Goal: Obtain resource: Obtain resource

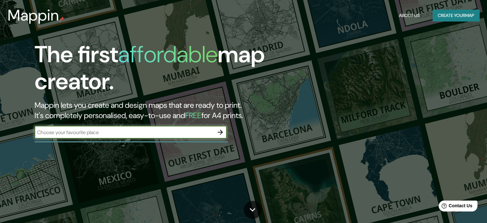
click at [137, 133] on input "text" at bounding box center [124, 132] width 179 height 7
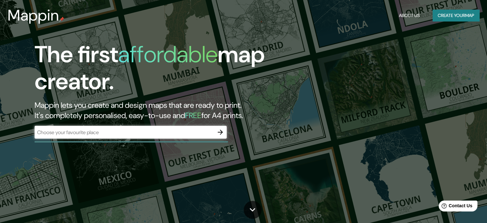
click at [161, 139] on div "​" at bounding box center [131, 133] width 192 height 14
click at [219, 131] on icon "button" at bounding box center [221, 132] width 8 height 8
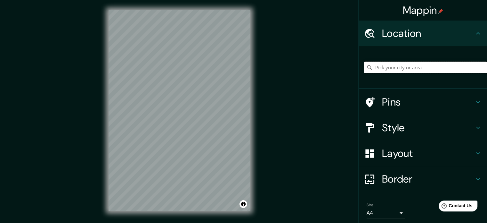
click at [390, 69] on input "Pick your city or area" at bounding box center [425, 68] width 123 height 12
drag, startPoint x: 389, startPoint y: 66, endPoint x: 366, endPoint y: 74, distance: 24.8
click at [366, 74] on div "Calle Ica, [GEOGRAPHIC_DATA], [GEOGRAPHIC_DATA], [GEOGRAPHIC_DATA], [GEOGRAPHIC…" at bounding box center [425, 67] width 123 height 32
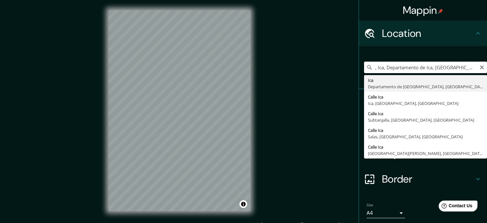
click at [455, 64] on input ", Ica, Departamento de Ica, [GEOGRAPHIC_DATA]" at bounding box center [425, 68] width 123 height 12
type input "Ica, [GEOGRAPHIC_DATA], [GEOGRAPHIC_DATA]"
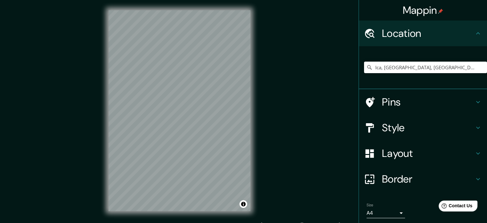
drag, startPoint x: 454, startPoint y: 66, endPoint x: 349, endPoint y: 79, distance: 105.9
click at [349, 79] on div "Mappin Location [GEOGRAPHIC_DATA], [GEOGRAPHIC_DATA], [GEOGRAPHIC_DATA] Ica [GE…" at bounding box center [243, 115] width 487 height 231
type input "Ica, [GEOGRAPHIC_DATA], [GEOGRAPHIC_DATA]"
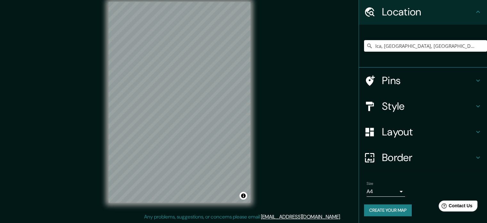
scroll to position [22, 0]
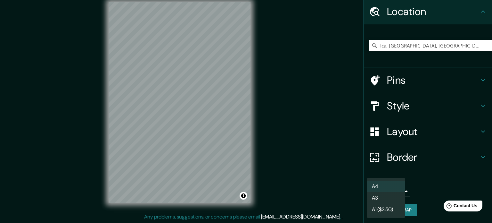
click at [396, 189] on body "Mappin Location [GEOGRAPHIC_DATA], [GEOGRAPHIC_DATA], [GEOGRAPHIC_DATA] Ica [GE…" at bounding box center [246, 103] width 492 height 223
click at [394, 184] on li "A4" at bounding box center [386, 186] width 38 height 12
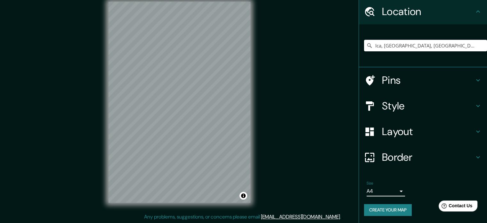
click at [411, 149] on div "Border" at bounding box center [423, 157] width 128 height 26
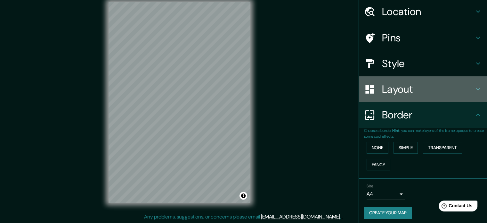
click at [394, 78] on div "Layout" at bounding box center [423, 89] width 128 height 26
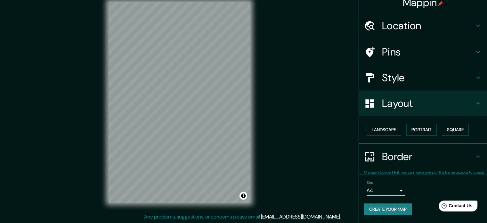
scroll to position [7, 0]
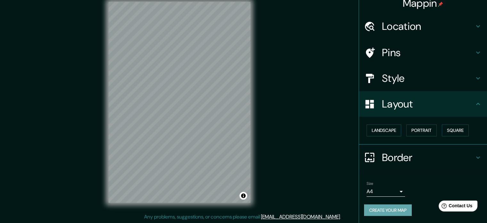
click at [394, 210] on button "Create your map" at bounding box center [388, 210] width 48 height 12
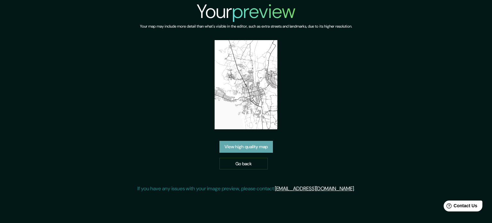
click at [240, 149] on link "View high quality map" at bounding box center [247, 147] width 54 height 12
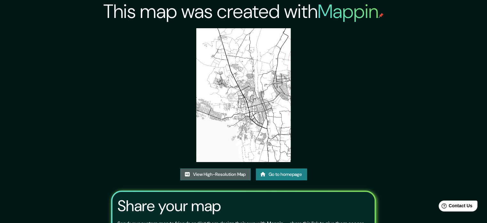
click at [225, 174] on link "View High-Resolution Map" at bounding box center [215, 174] width 71 height 12
